Goal: Task Accomplishment & Management: Manage account settings

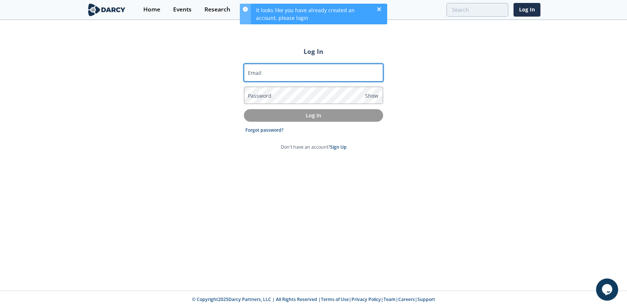
click at [317, 71] on input "Email" at bounding box center [313, 73] width 139 height 18
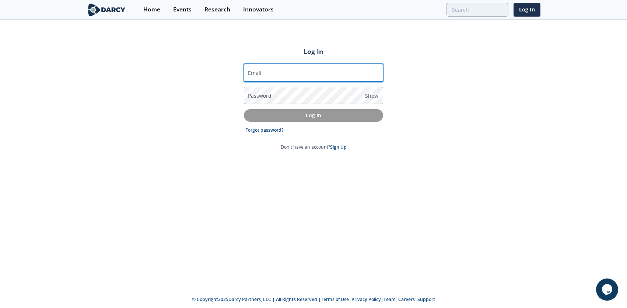
type input "[PERSON_NAME][EMAIL_ADDRESS][PERSON_NAME][DOMAIN_NAME]"
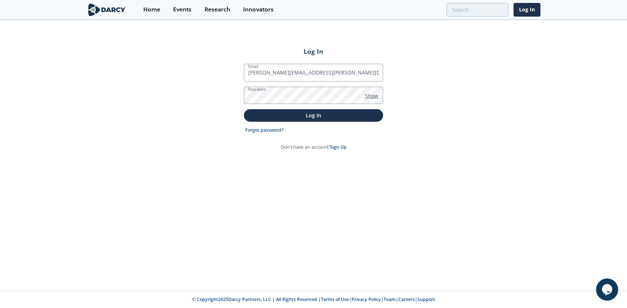
click at [374, 97] on span "Show" at bounding box center [371, 96] width 13 height 8
click at [307, 115] on p "Log In" at bounding box center [313, 115] width 129 height 8
click at [311, 117] on p "Log In" at bounding box center [313, 115] width 129 height 8
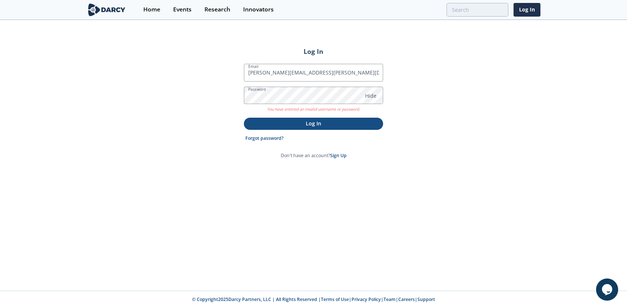
click at [303, 123] on p "Log In" at bounding box center [313, 123] width 129 height 8
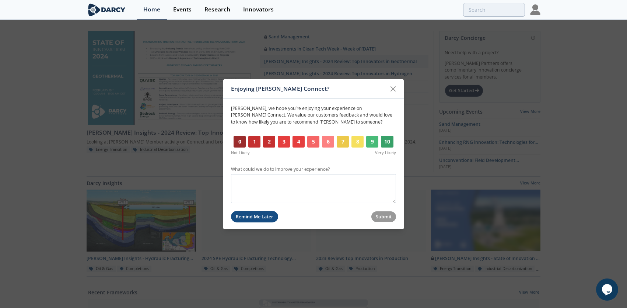
click at [253, 220] on button "Remind Me Later" at bounding box center [254, 216] width 47 height 11
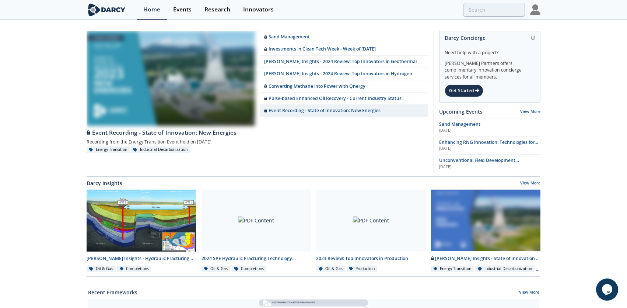
scroll to position [3, 0]
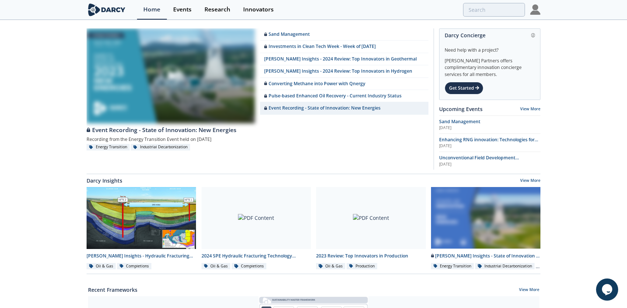
click at [534, 13] on img at bounding box center [535, 9] width 10 height 10
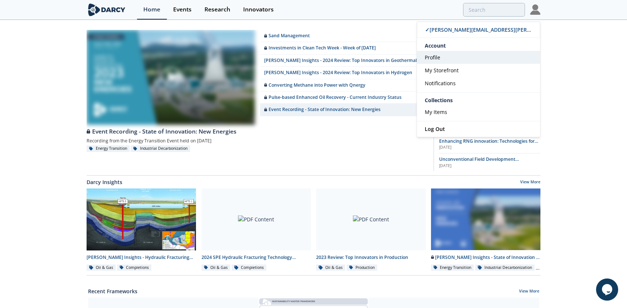
scroll to position [1, 0]
click at [430, 58] on span "Profile" at bounding box center [432, 57] width 15 height 7
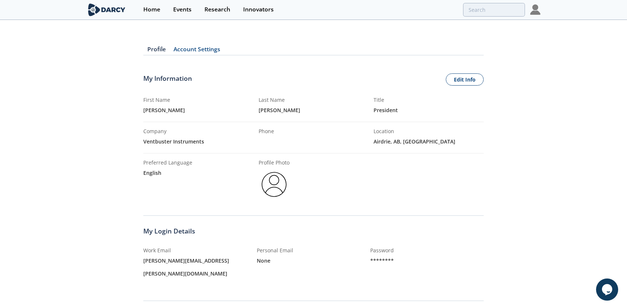
click at [533, 10] on img at bounding box center [535, 9] width 10 height 10
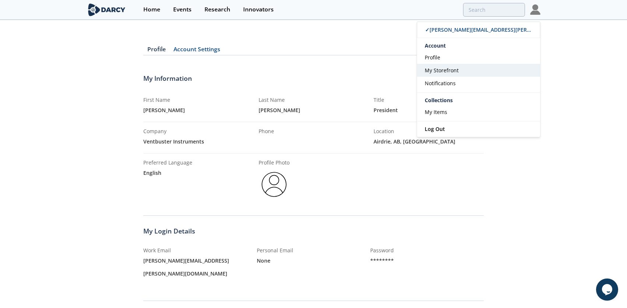
click at [440, 69] on span "My Storefront" at bounding box center [442, 70] width 34 height 7
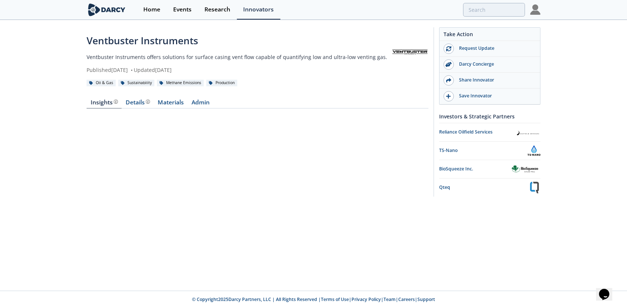
click at [537, 12] on img at bounding box center [535, 9] width 10 height 10
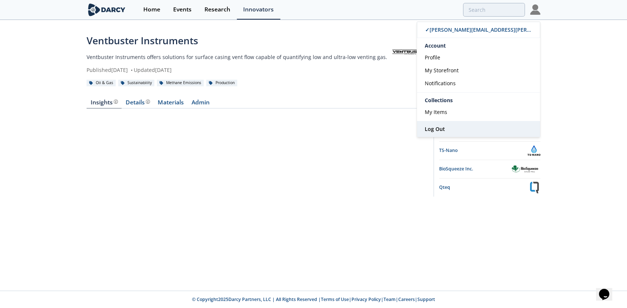
click at [434, 127] on span "Log Out" at bounding box center [435, 128] width 20 height 7
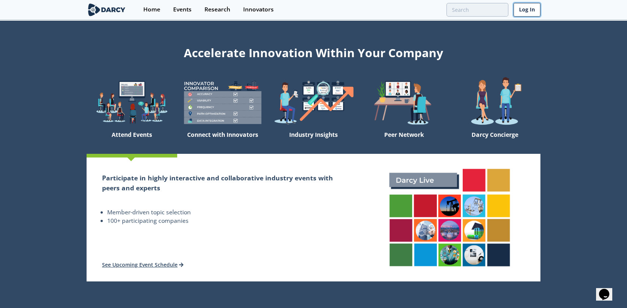
click at [533, 8] on link "Log In" at bounding box center [527, 10] width 27 height 14
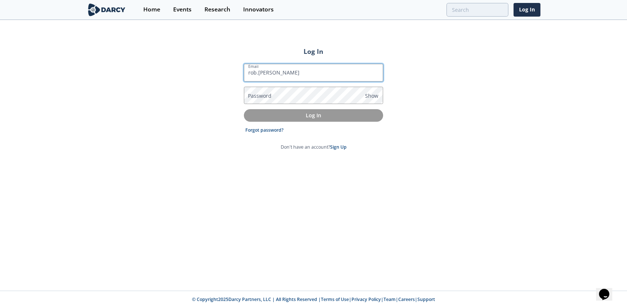
type input "rob.layher@ventbusters.com"
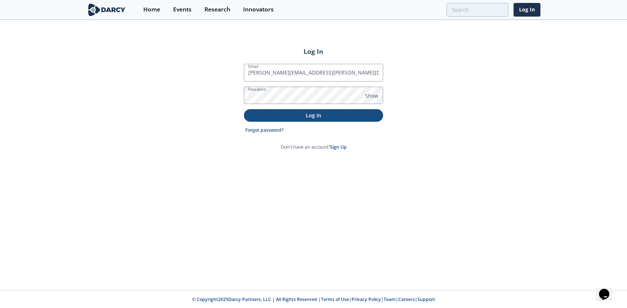
click at [314, 115] on p "Log In" at bounding box center [313, 115] width 129 height 8
